Goal: Task Accomplishment & Management: Complete application form

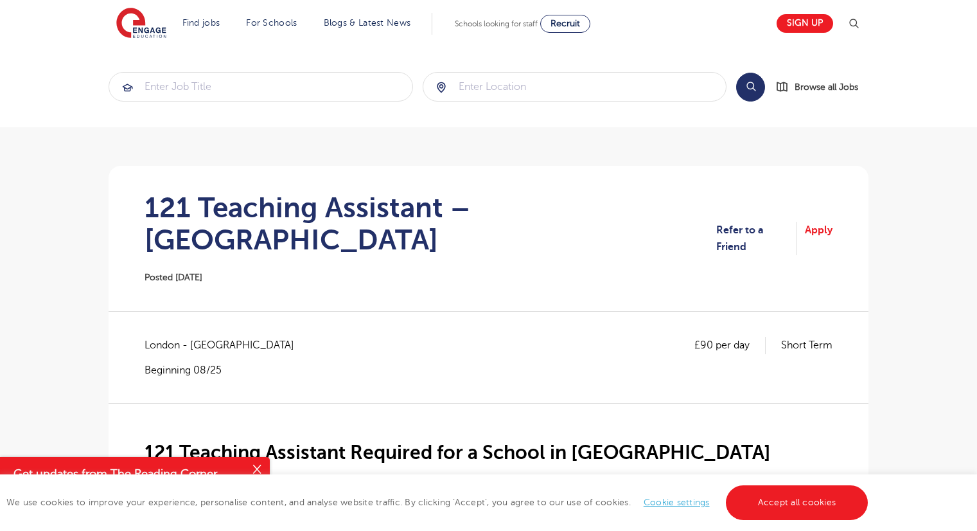
scroll to position [324, 0]
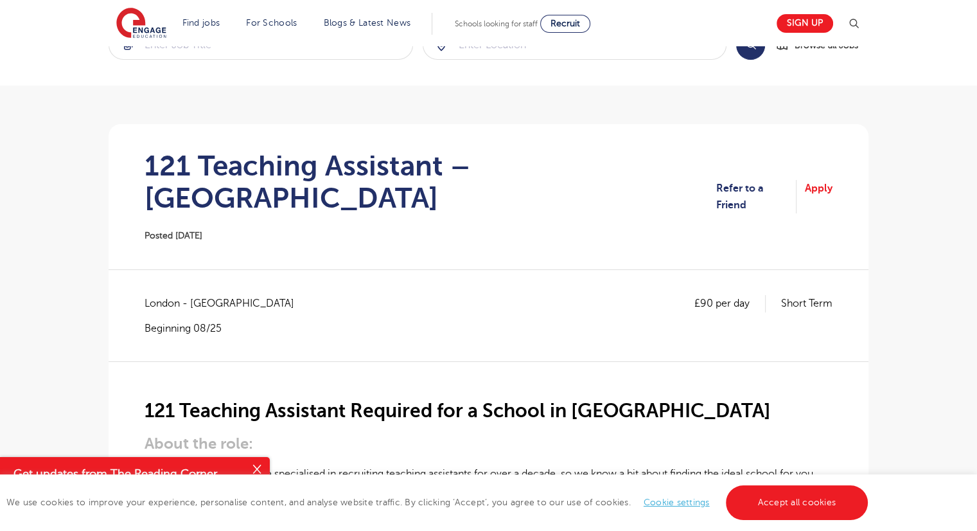
scroll to position [43, 0]
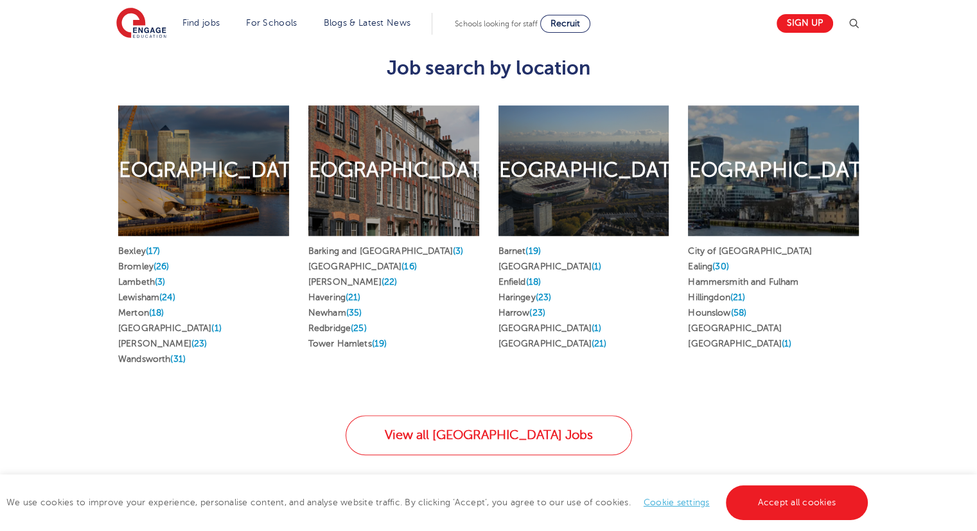
scroll to position [720, 0]
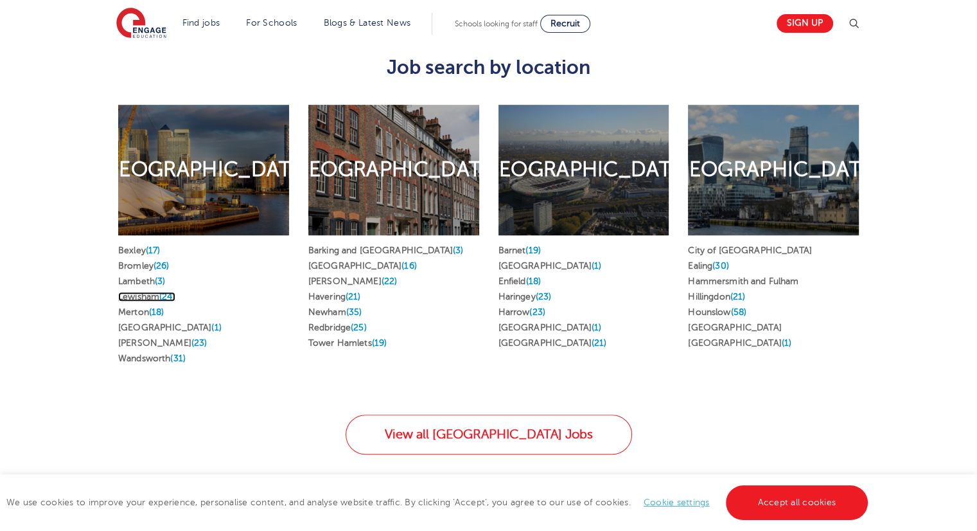
click at [149, 292] on link "Lewisham (24)" at bounding box center [146, 297] width 57 height 10
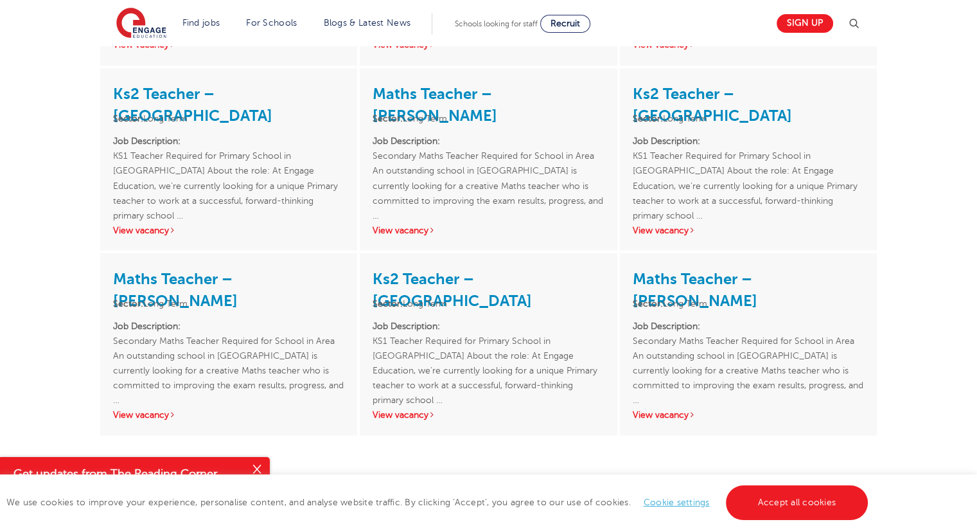
scroll to position [2347, 0]
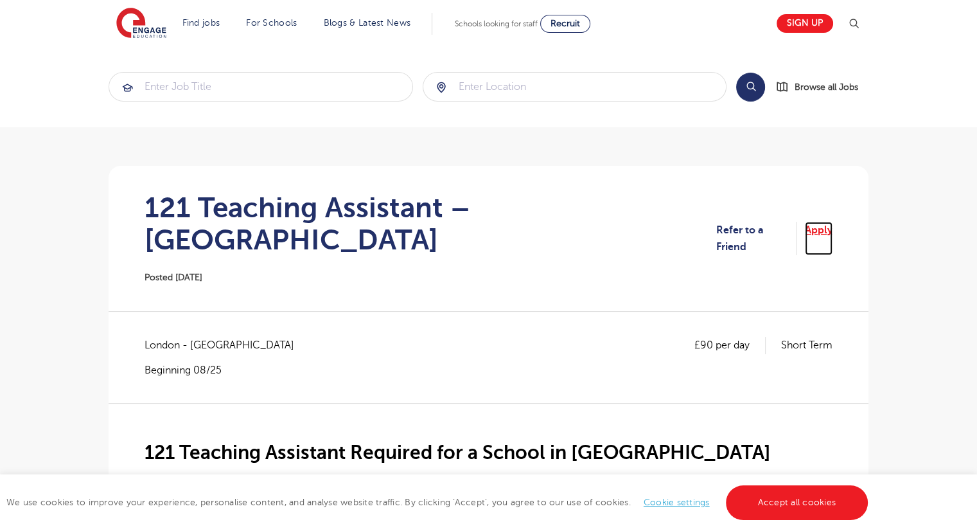
click at [820, 222] on link "Apply" at bounding box center [819, 239] width 28 height 34
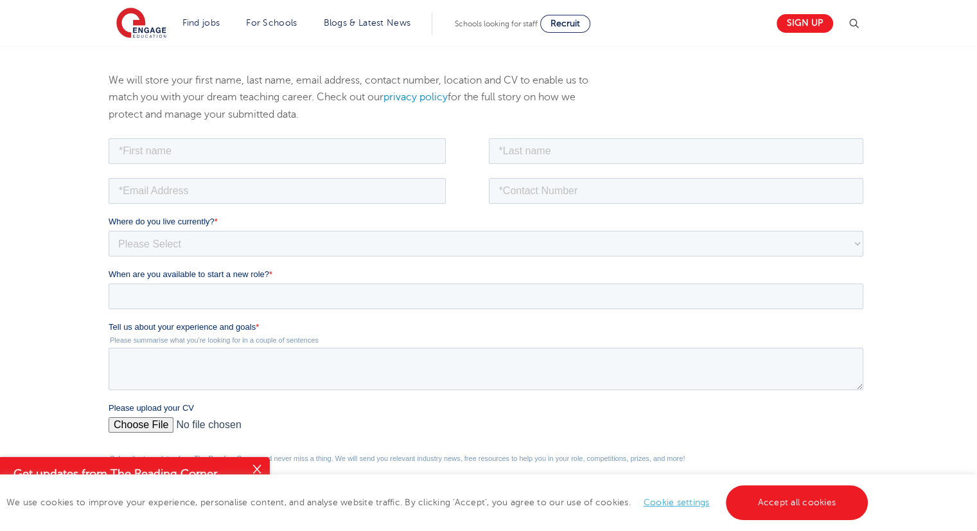
scroll to position [109, 0]
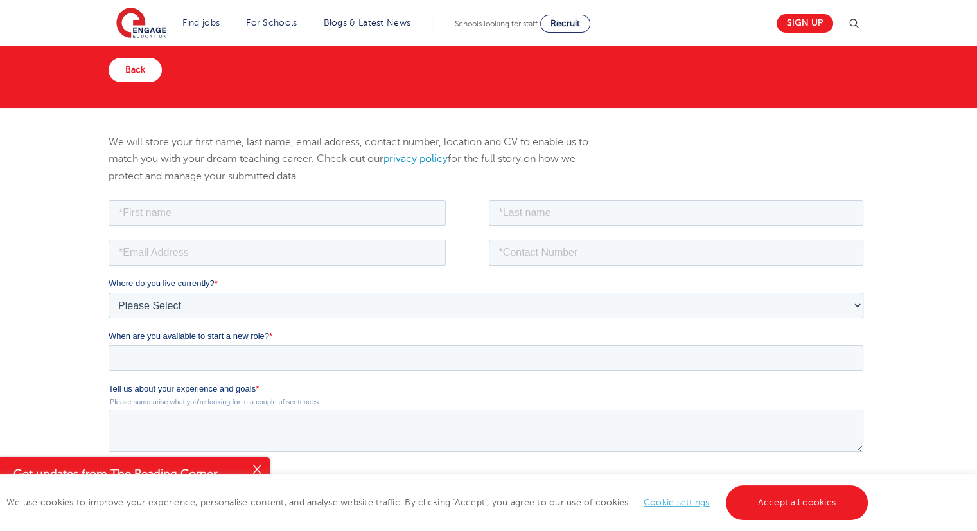
drag, startPoint x: 332, startPoint y: 201, endPoint x: 332, endPoint y: 311, distance: 109.9
click at [332, 311] on select "Please Select [GEOGRAPHIC_DATA] [GEOGRAPHIC_DATA] [GEOGRAPHIC_DATA] [GEOGRAPHIC…" at bounding box center [486, 305] width 755 height 26
click at [53, 172] on div "We will store your first name, last name, email address, contact number, locati…" at bounding box center [488, 403] width 977 height 591
